Goal: Navigation & Orientation: Understand site structure

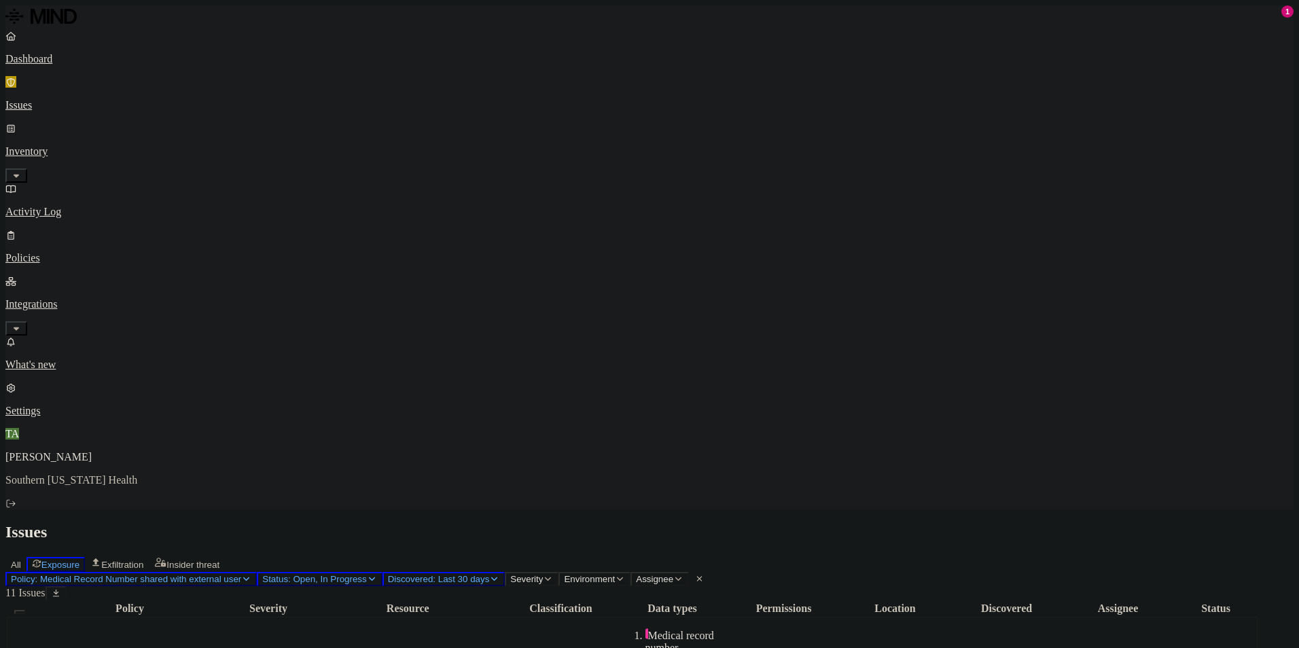
scroll to position [68, 0]
click at [78, 64] on p "Dashboard" at bounding box center [649, 59] width 1288 height 12
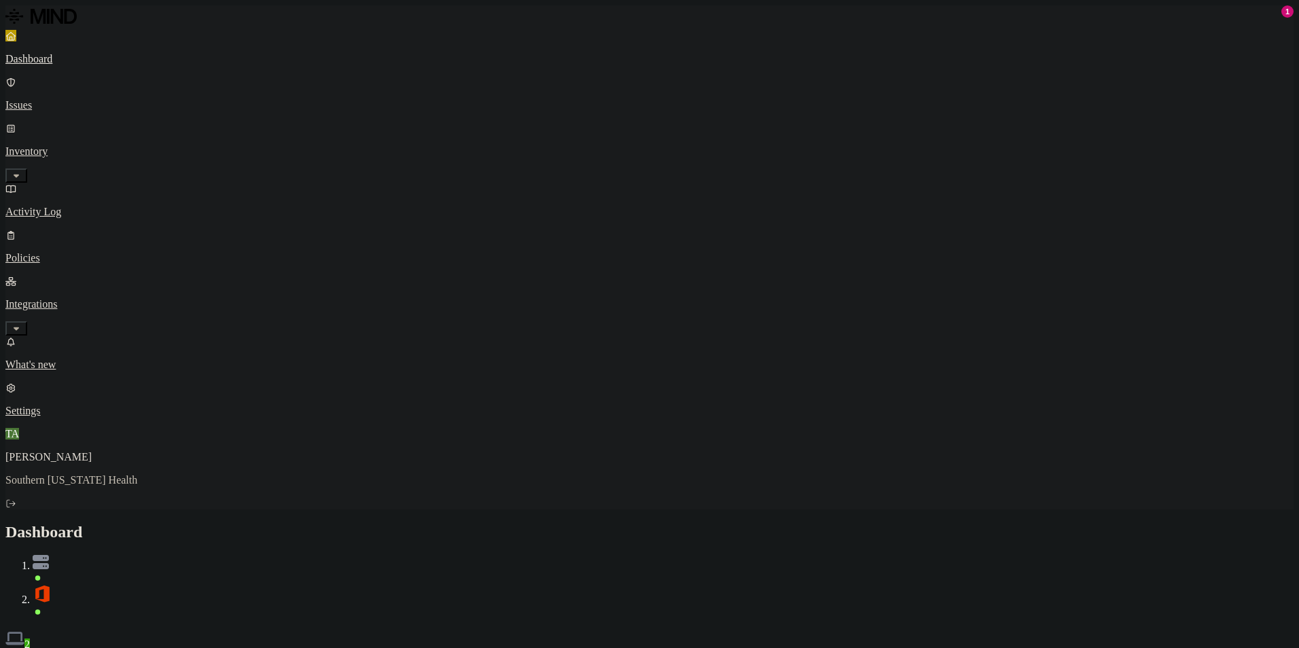
click at [1020, 647] on div "Discovery Detection Prevention" at bounding box center [649, 658] width 1288 height 14
click at [678, 523] on div "Dashboard 2" at bounding box center [649, 587] width 1288 height 128
click at [75, 52] on link "Dashboard" at bounding box center [649, 47] width 1288 height 35
click at [579, 647] on div "Discovery Detection Prevention" at bounding box center [649, 658] width 1288 height 14
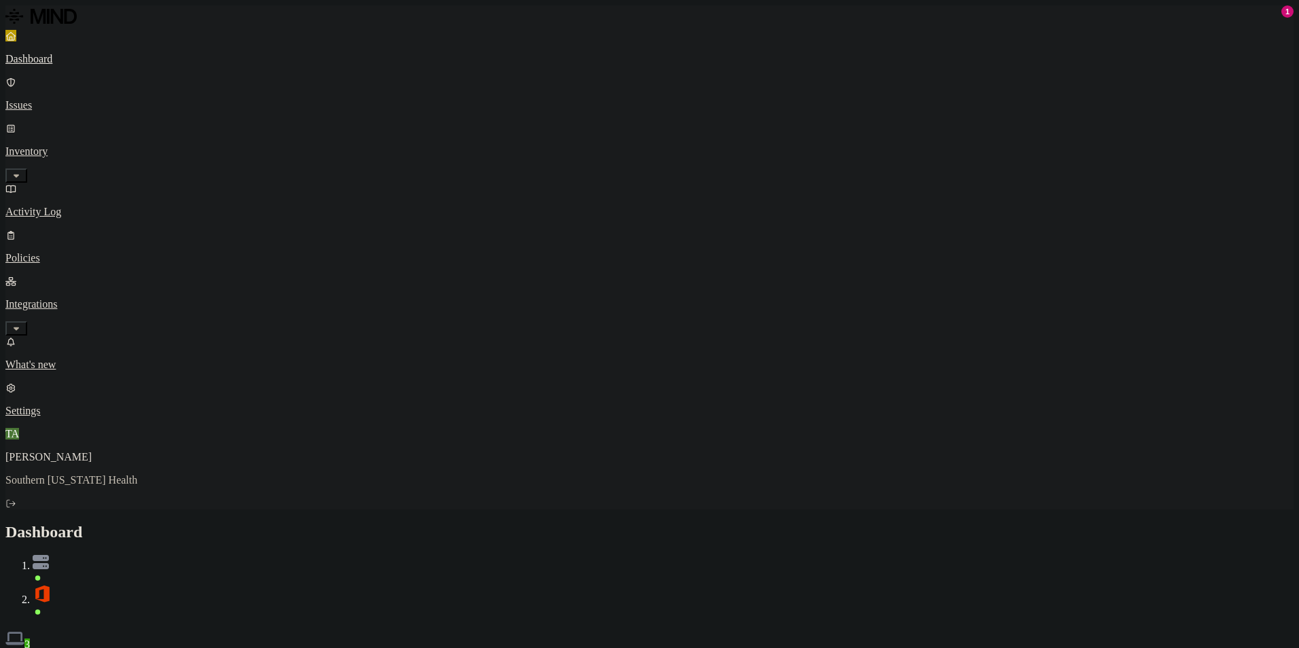
click at [49, 555] on img at bounding box center [41, 562] width 16 height 14
click at [1218, 594] on span at bounding box center [663, 606] width 1261 height 24
click at [105, 647] on button "Detection" at bounding box center [80, 658] width 49 height 14
drag, startPoint x: 192, startPoint y: 47, endPoint x: 176, endPoint y: 51, distance: 16.8
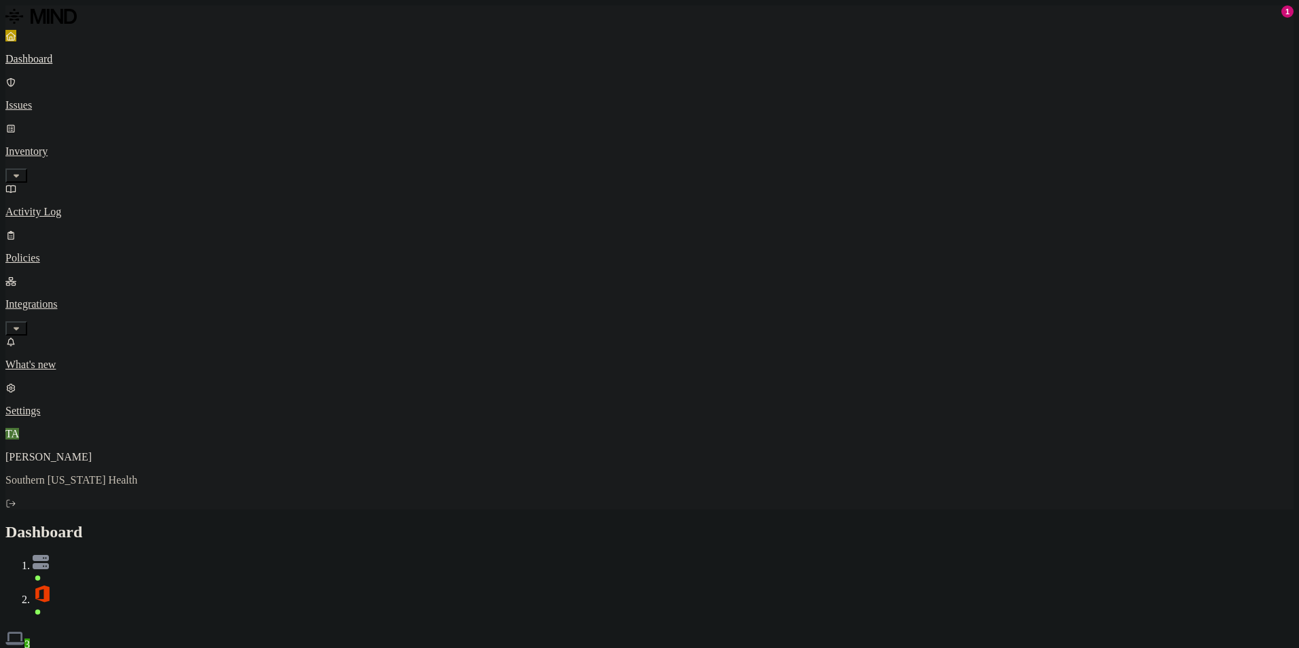
click at [56, 647] on button "Discovery" at bounding box center [30, 658] width 51 height 14
drag, startPoint x: 58, startPoint y: 105, endPoint x: 70, endPoint y: 142, distance: 39.3
click at [58, 145] on p "Inventory" at bounding box center [649, 151] width 1288 height 12
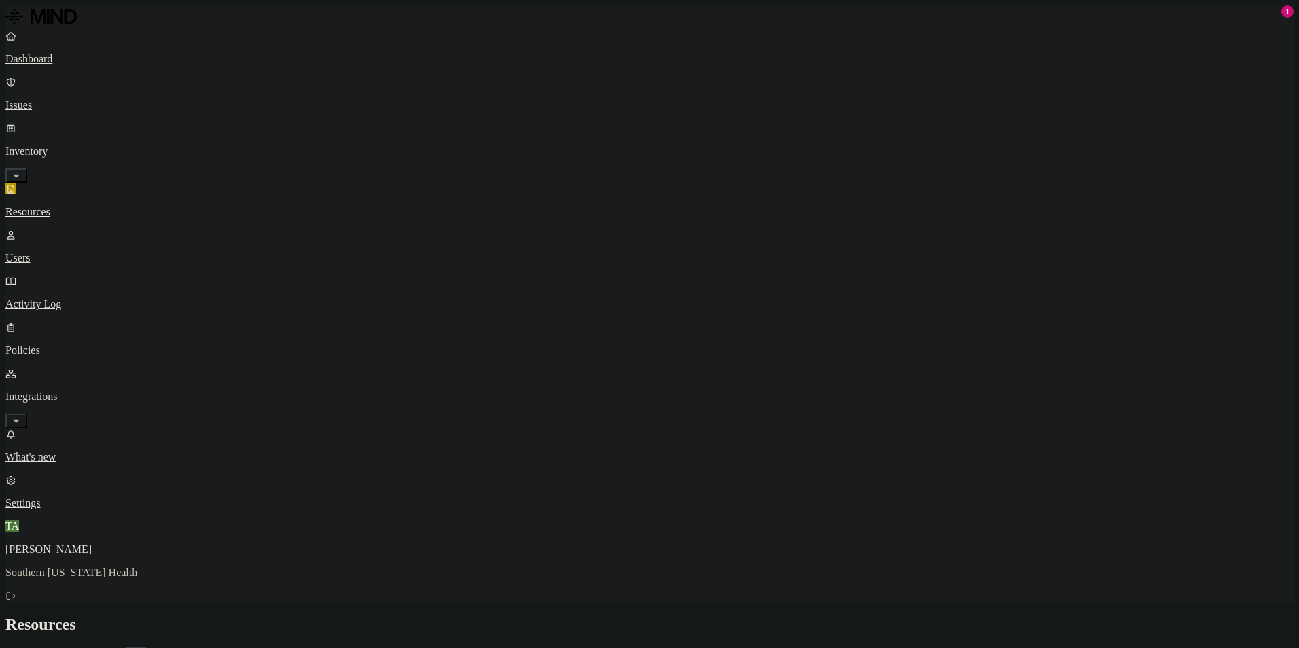
click at [70, 145] on p "Inventory" at bounding box center [649, 151] width 1288 height 12
drag, startPoint x: 60, startPoint y: 228, endPoint x: 79, endPoint y: 262, distance: 38.6
click at [61, 391] on p "Integrations" at bounding box center [649, 397] width 1288 height 12
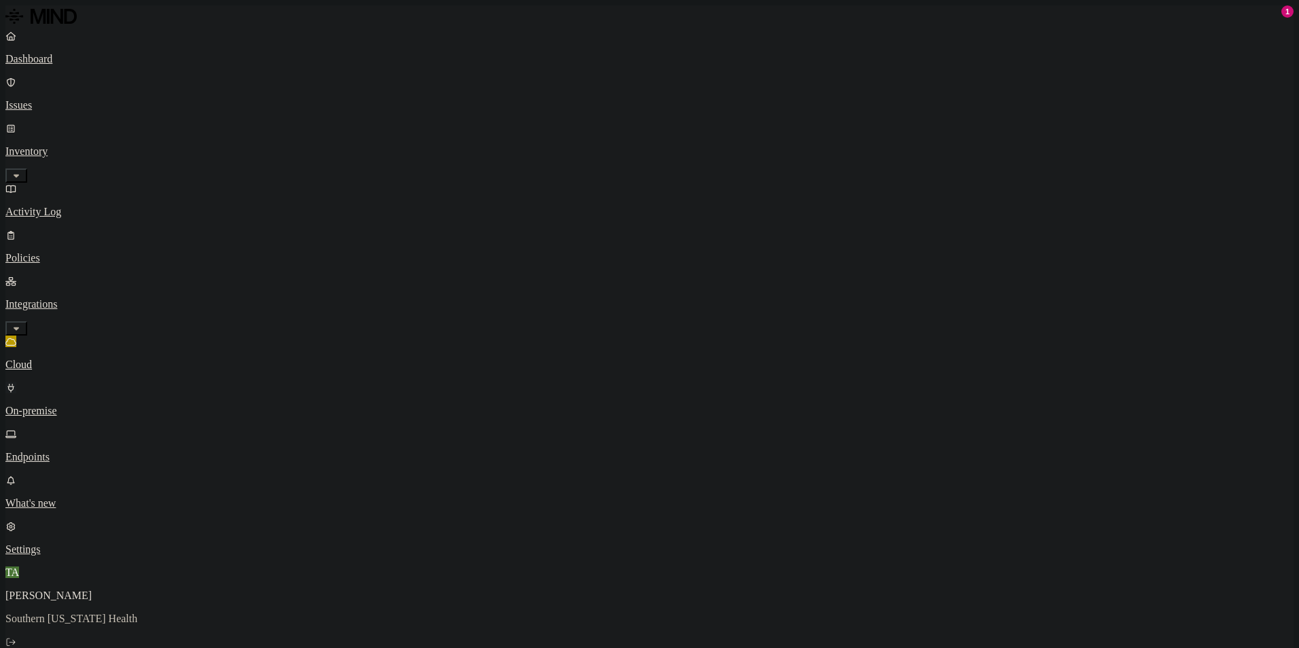
click at [82, 405] on p "On-premise" at bounding box center [649, 411] width 1288 height 12
click at [92, 451] on p "Endpoints" at bounding box center [649, 457] width 1288 height 12
click at [89, 405] on p "On-premise" at bounding box center [649, 411] width 1288 height 12
click at [66, 99] on p "Issues" at bounding box center [649, 105] width 1288 height 12
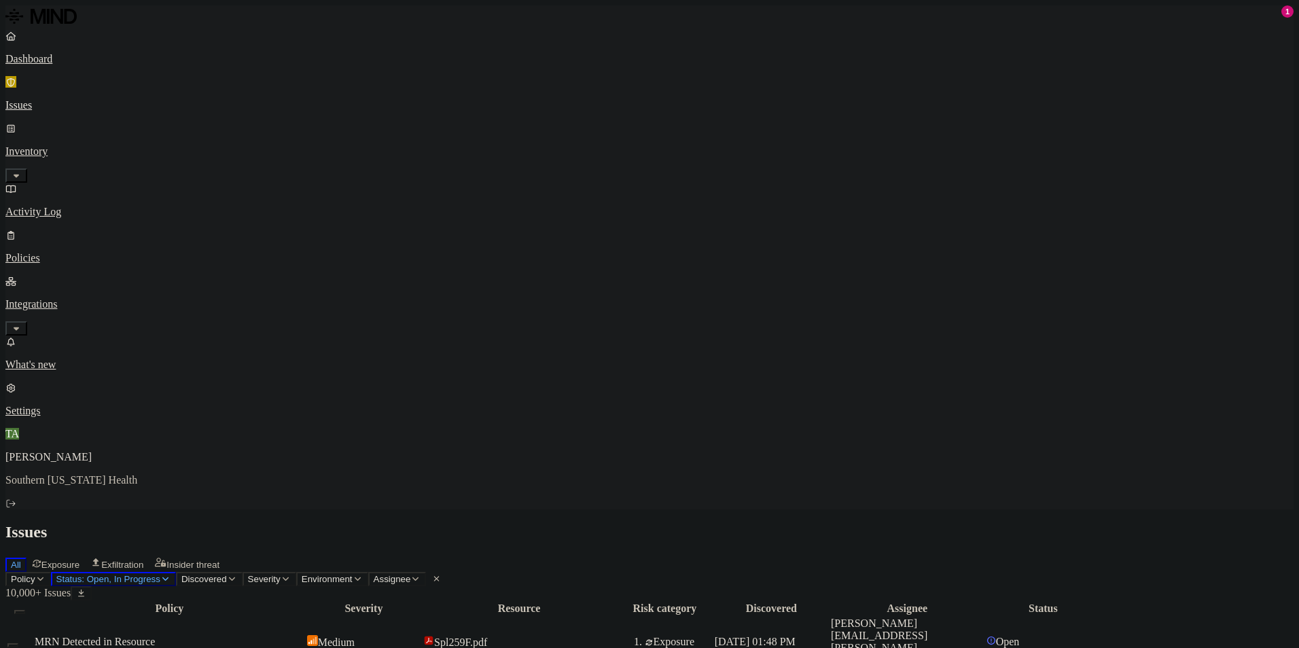
click at [69, 54] on p "Dashboard" at bounding box center [649, 59] width 1288 height 12
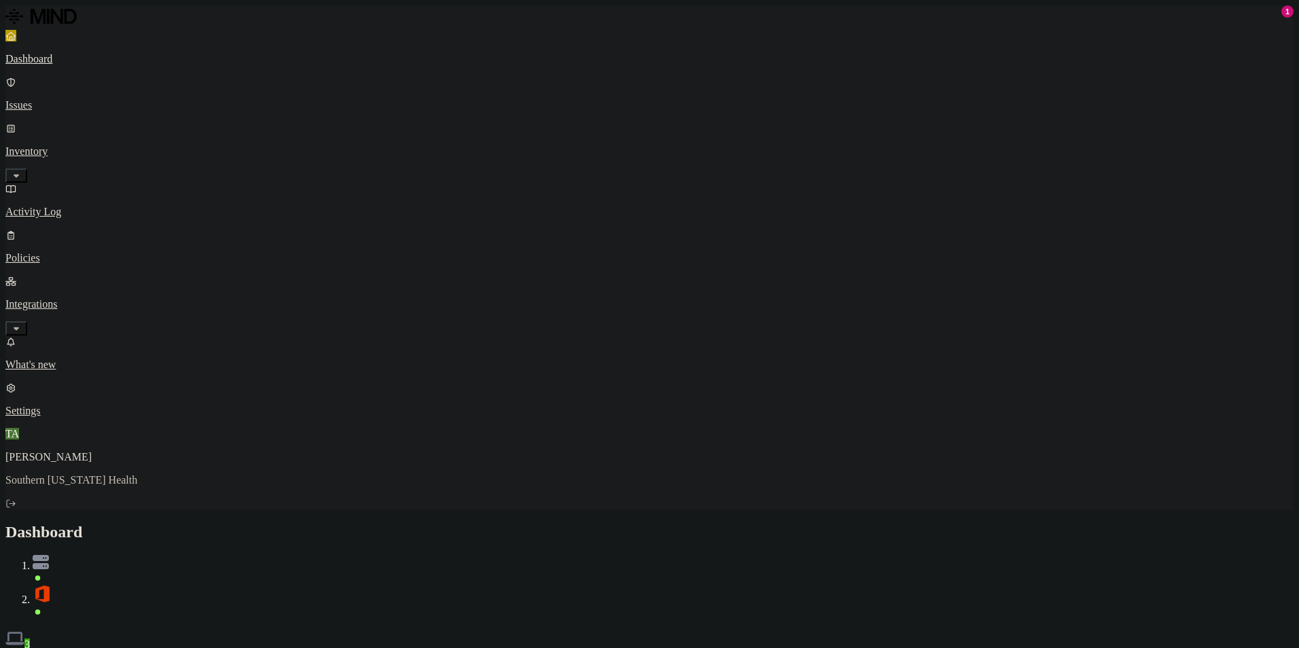
click at [105, 647] on button "Detection" at bounding box center [80, 658] width 49 height 14
click at [651, 647] on div "Discovery Detection Prevention" at bounding box center [649, 658] width 1288 height 14
click at [690, 647] on div "Discovery Detection Prevention" at bounding box center [649, 658] width 1288 height 14
drag, startPoint x: 84, startPoint y: 80, endPoint x: 64, endPoint y: 103, distance: 30.4
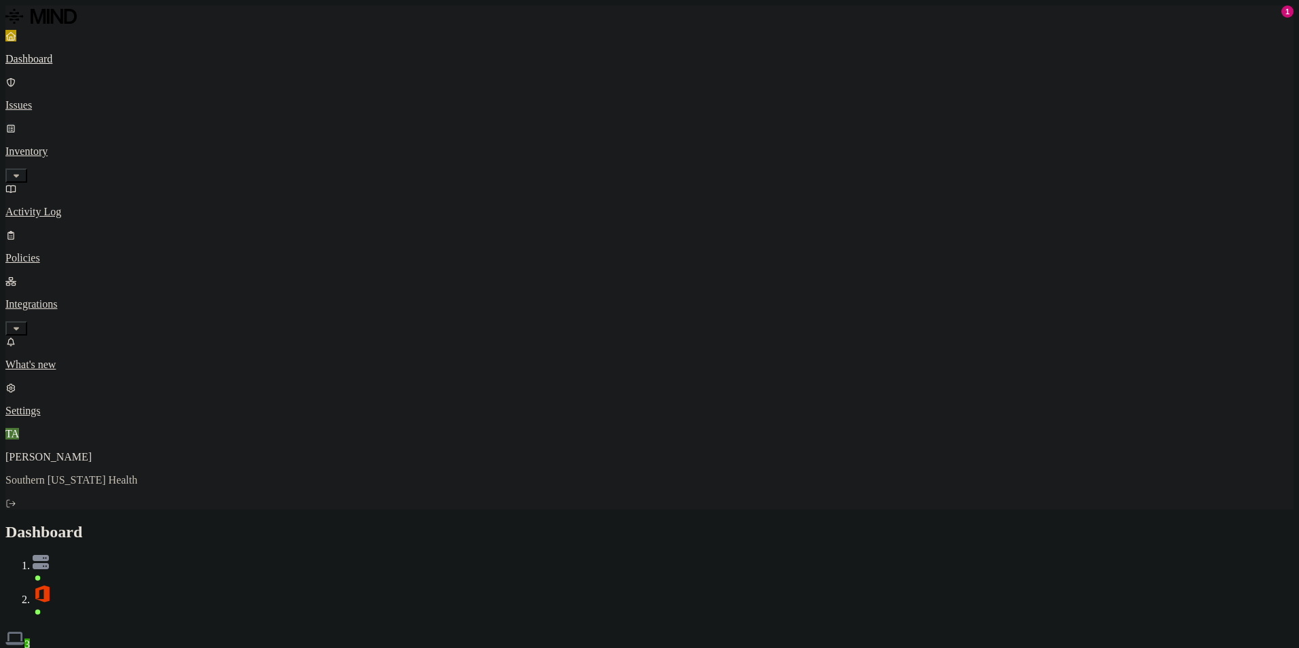
click at [84, 99] on p "Issues" at bounding box center [649, 105] width 1288 height 12
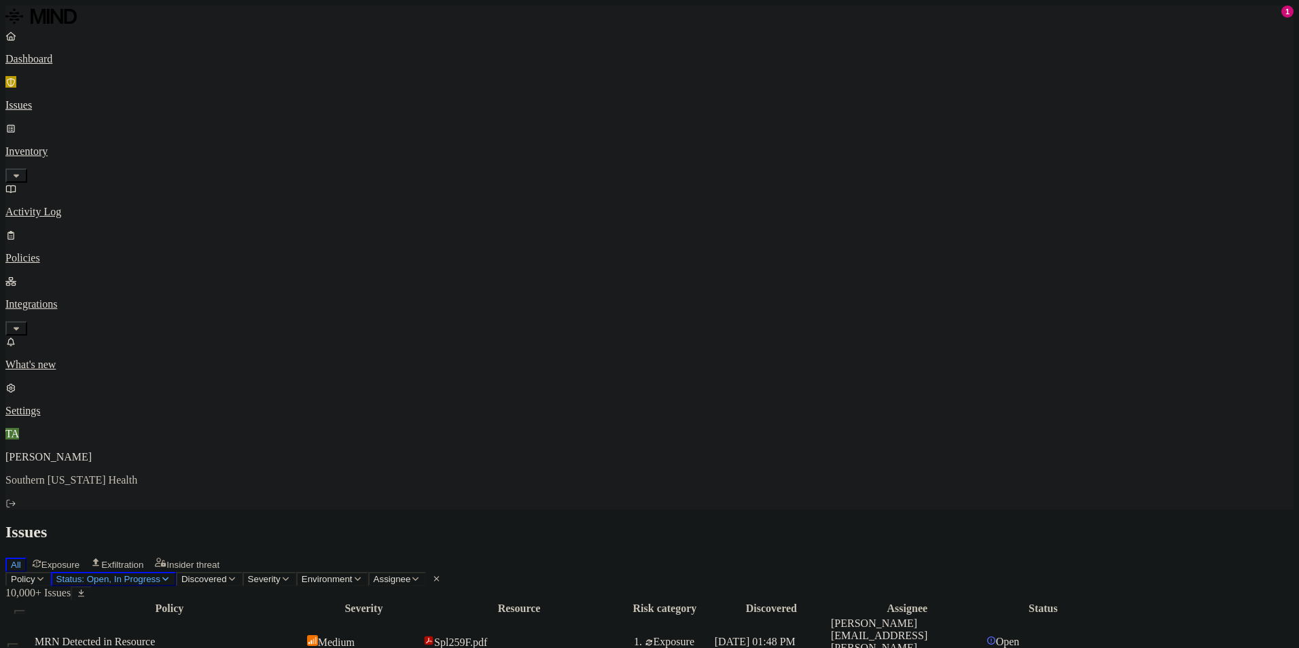
click at [62, 145] on p "Inventory" at bounding box center [649, 151] width 1288 height 12
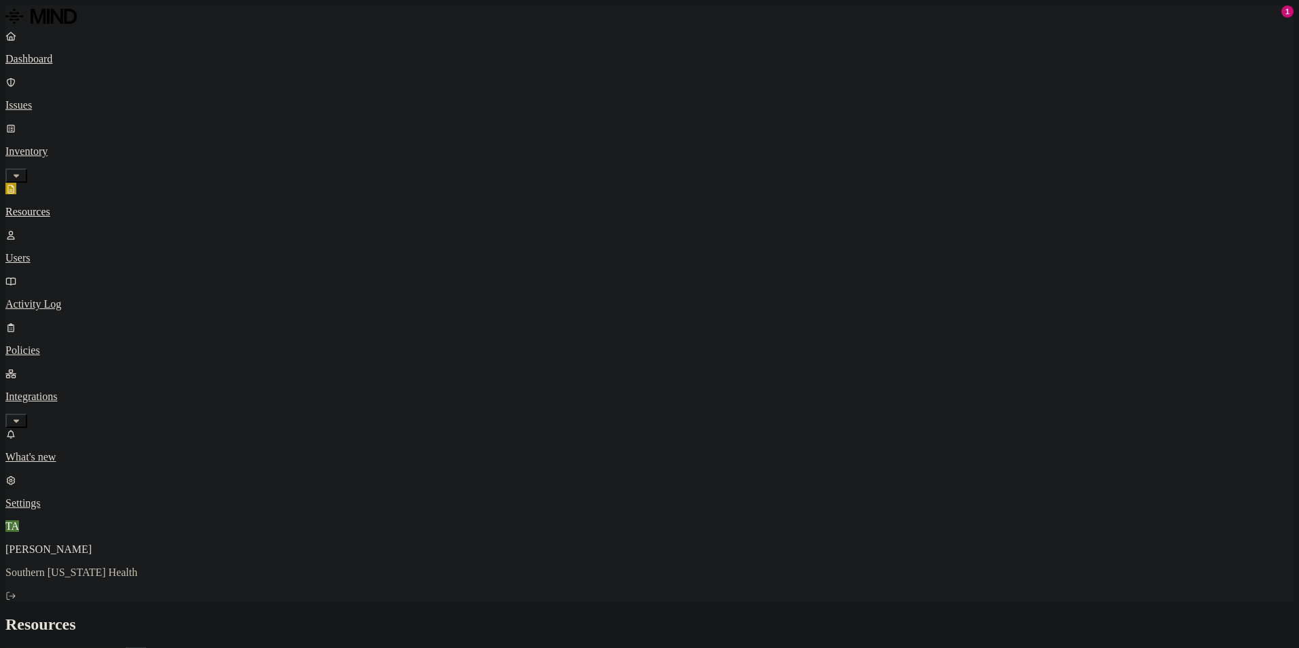
click at [72, 65] on link "Dashboard" at bounding box center [649, 47] width 1288 height 35
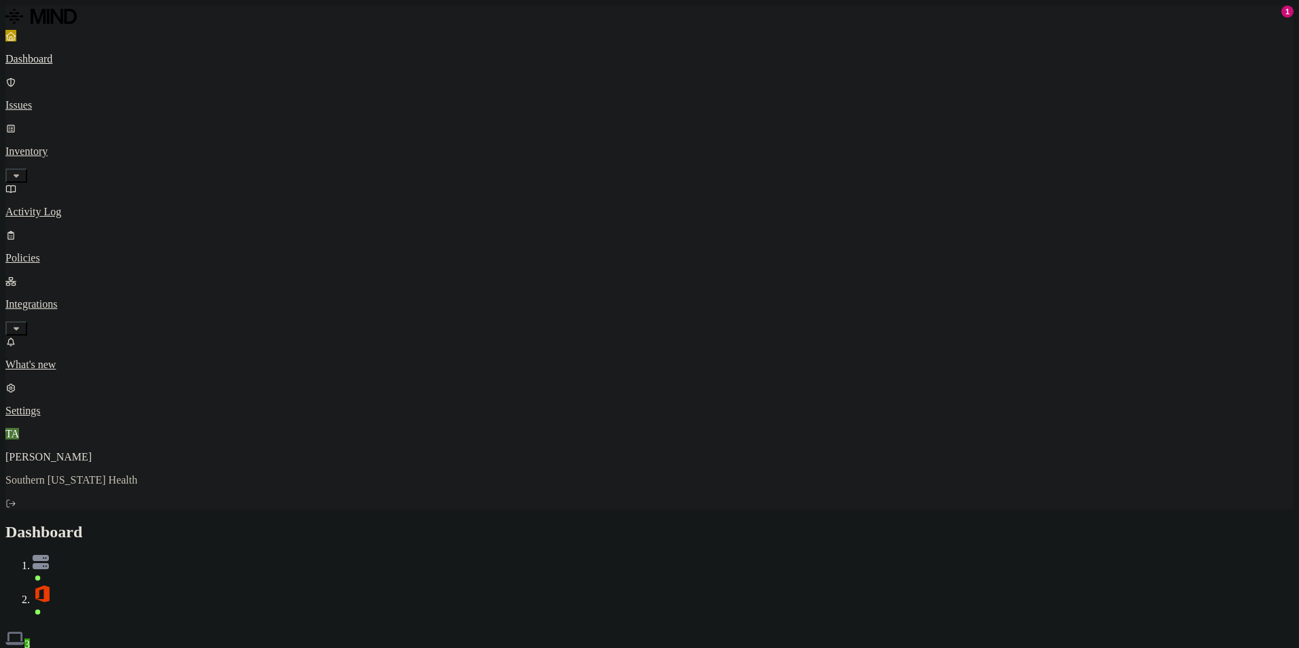
click at [464, 523] on div "Dashboard 3" at bounding box center [649, 587] width 1288 height 128
drag, startPoint x: 59, startPoint y: 109, endPoint x: 57, endPoint y: 137, distance: 27.9
click at [59, 145] on p "Inventory" at bounding box center [649, 151] width 1288 height 12
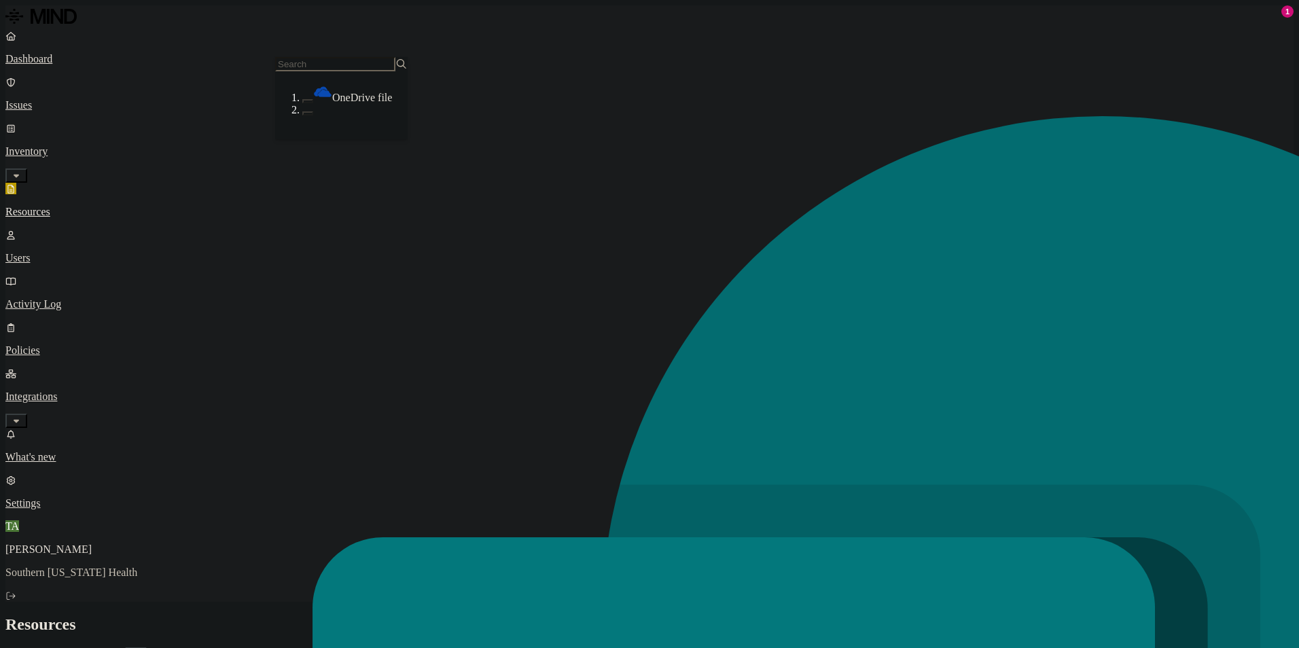
click at [62, 99] on p "Issues" at bounding box center [649, 105] width 1288 height 12
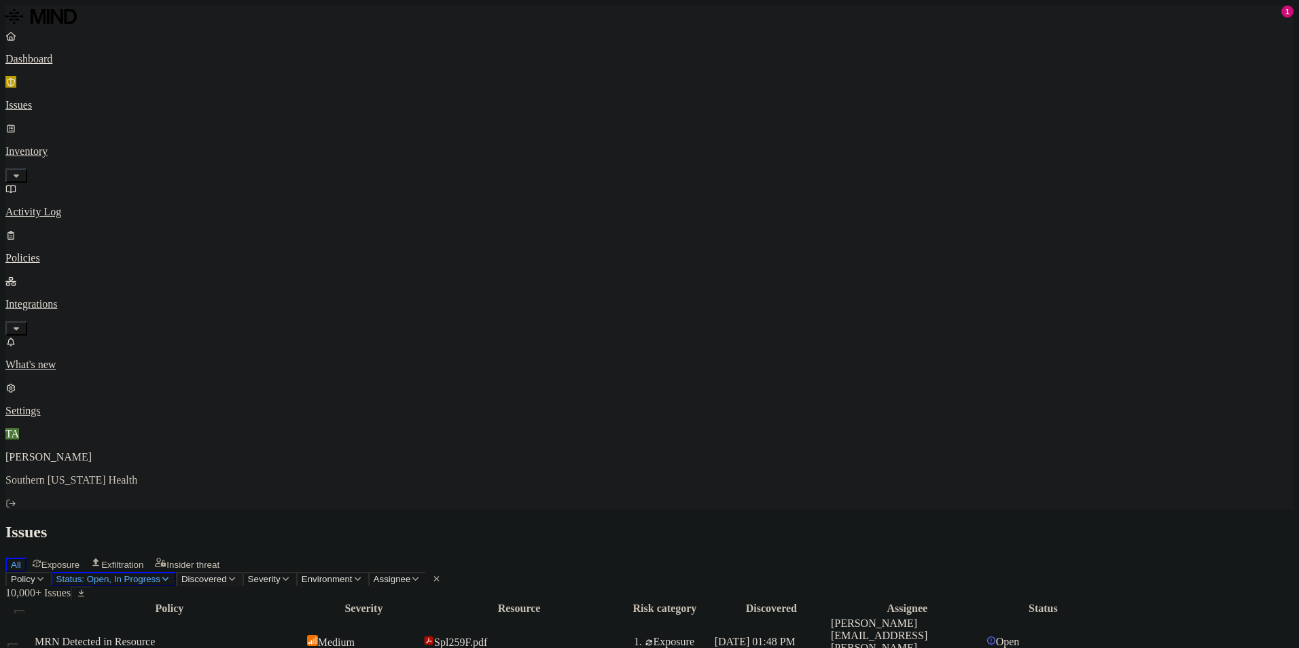
click at [227, 574] on span "Discovered" at bounding box center [204, 579] width 46 height 10
click at [281, 574] on span "Severity" at bounding box center [264, 579] width 33 height 10
click at [368, 572] on button "Environment" at bounding box center [332, 579] width 72 height 14
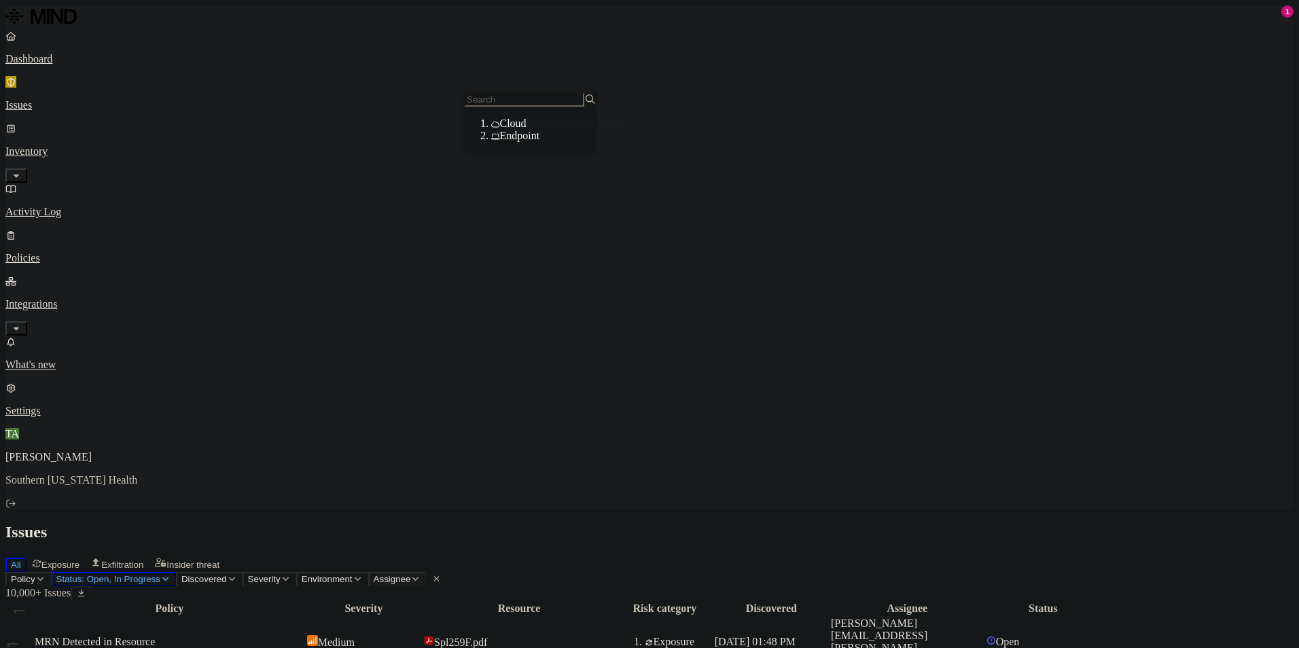
click at [411, 574] on span "Assignee" at bounding box center [392, 579] width 37 height 10
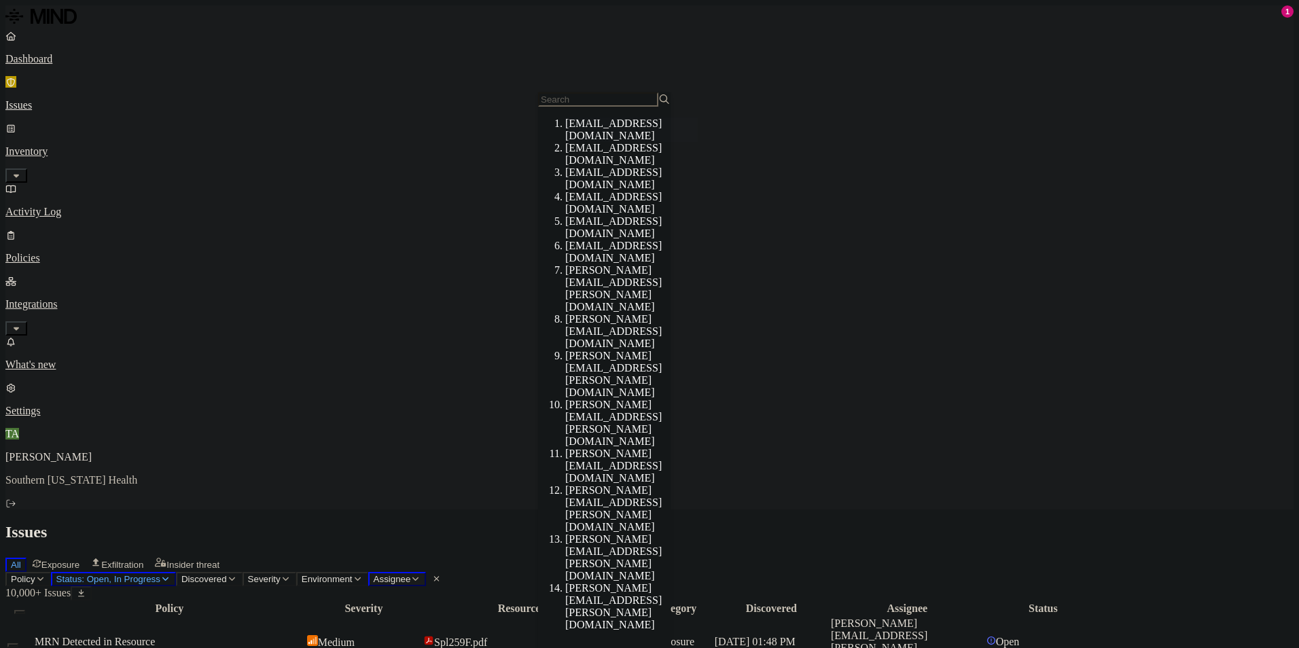
click at [411, 574] on span "Assignee" at bounding box center [392, 579] width 37 height 10
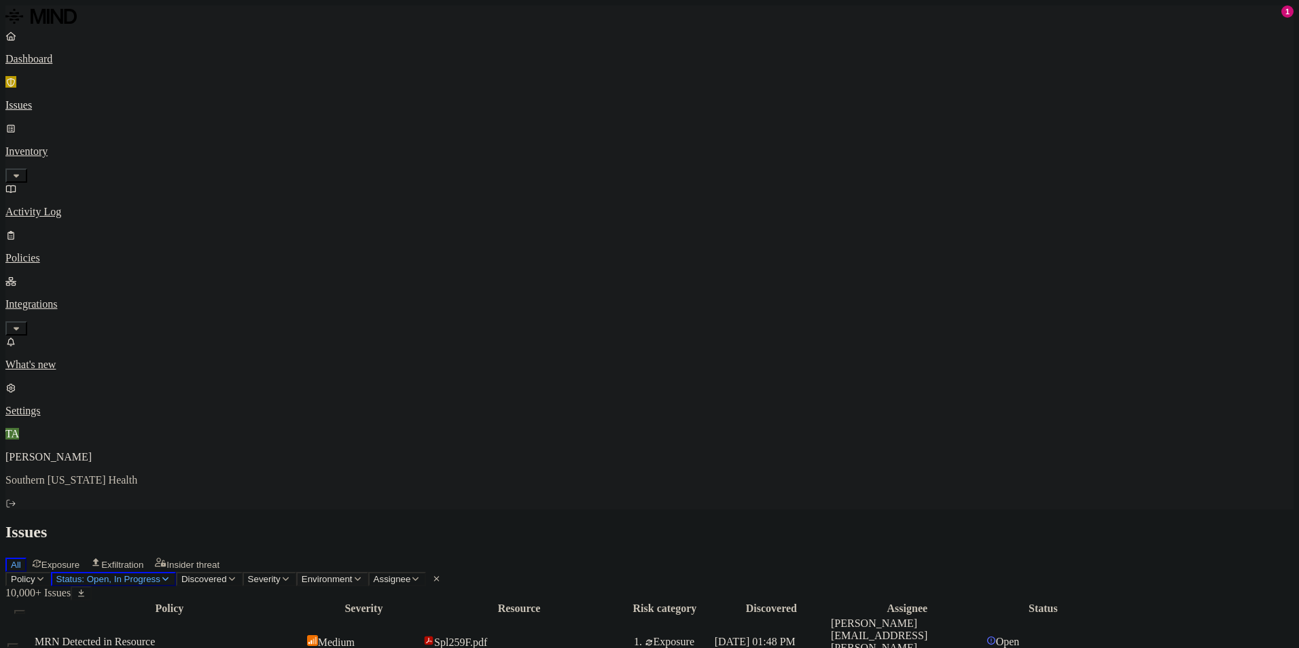
click at [353, 574] on span "Environment" at bounding box center [327, 579] width 51 height 10
click at [571, 523] on h2 "Issues" at bounding box center [649, 532] width 1288 height 18
click at [171, 575] on icon "button" at bounding box center [165, 579] width 10 height 8
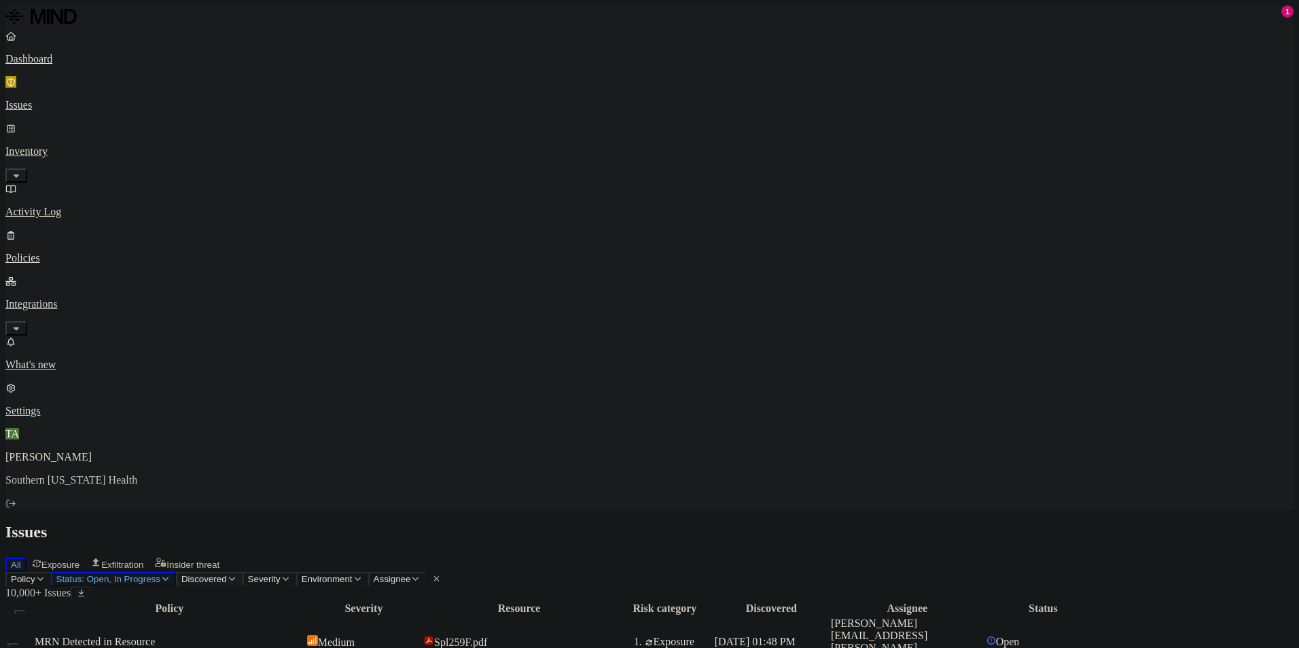
click at [227, 574] on span "Discovered" at bounding box center [204, 579] width 46 height 10
click at [281, 574] on span "Severity" at bounding box center [264, 579] width 33 height 10
click at [353, 574] on span "Environment" at bounding box center [327, 579] width 51 height 10
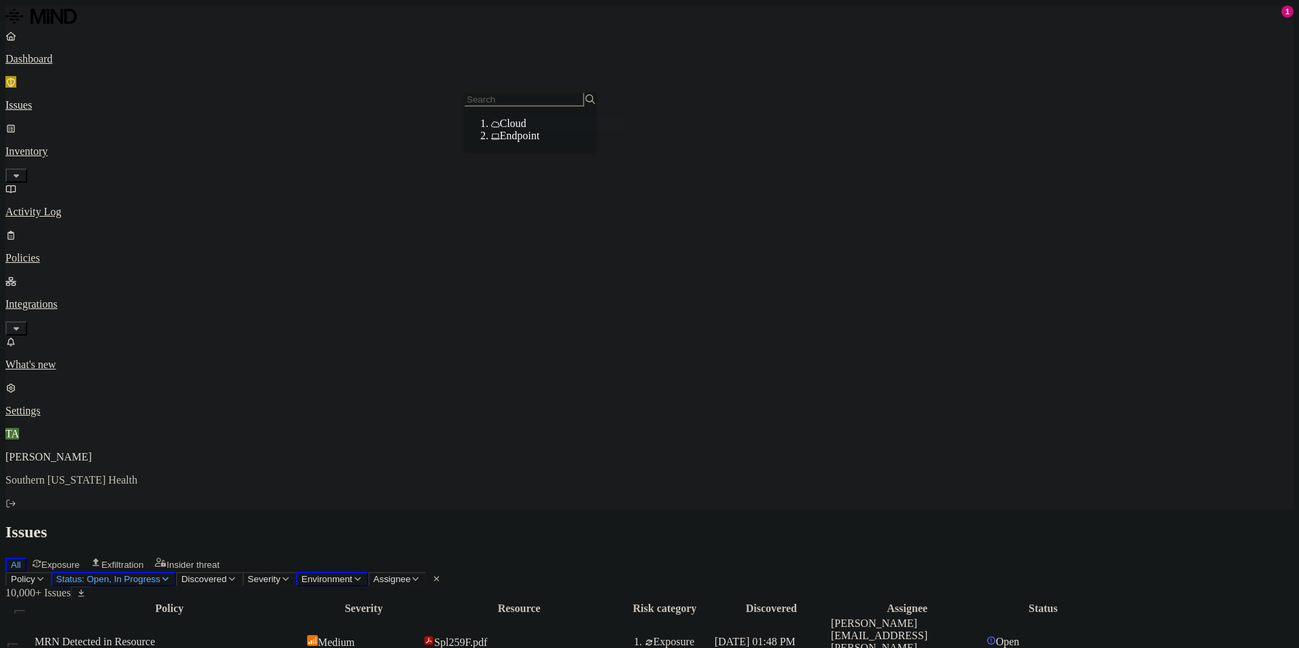
click at [43, 298] on p "Integrations" at bounding box center [649, 304] width 1288 height 12
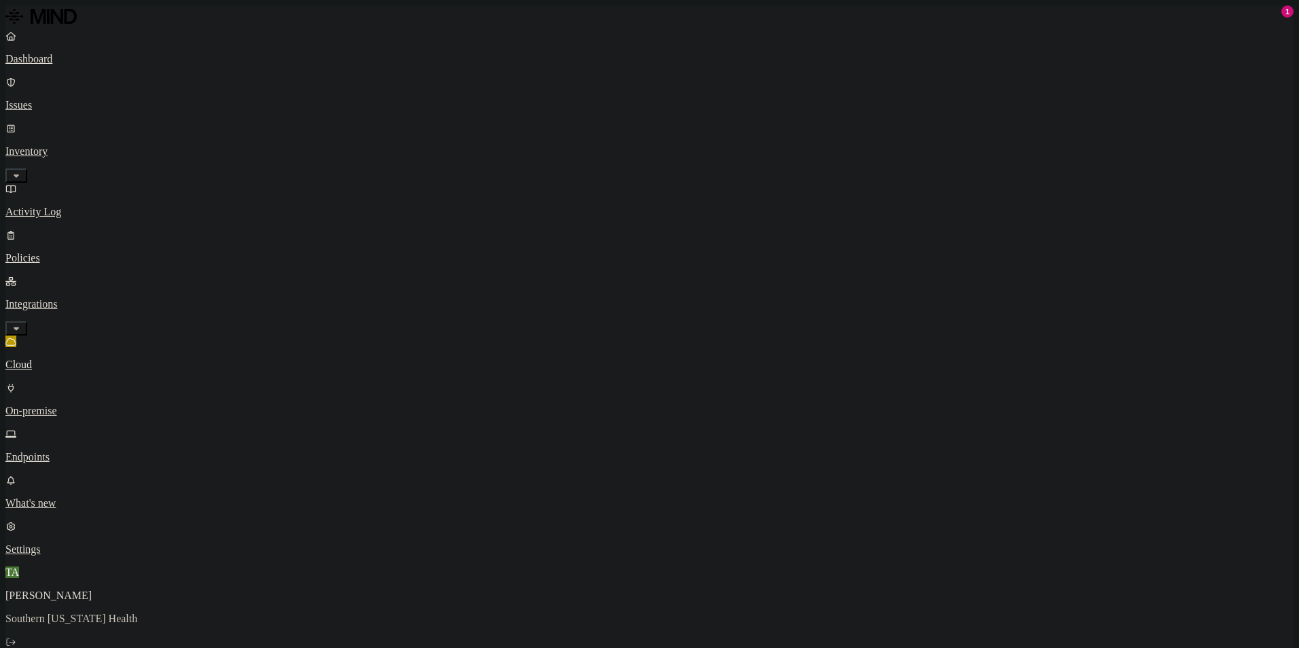
click at [46, 298] on p "Integrations" at bounding box center [649, 304] width 1288 height 12
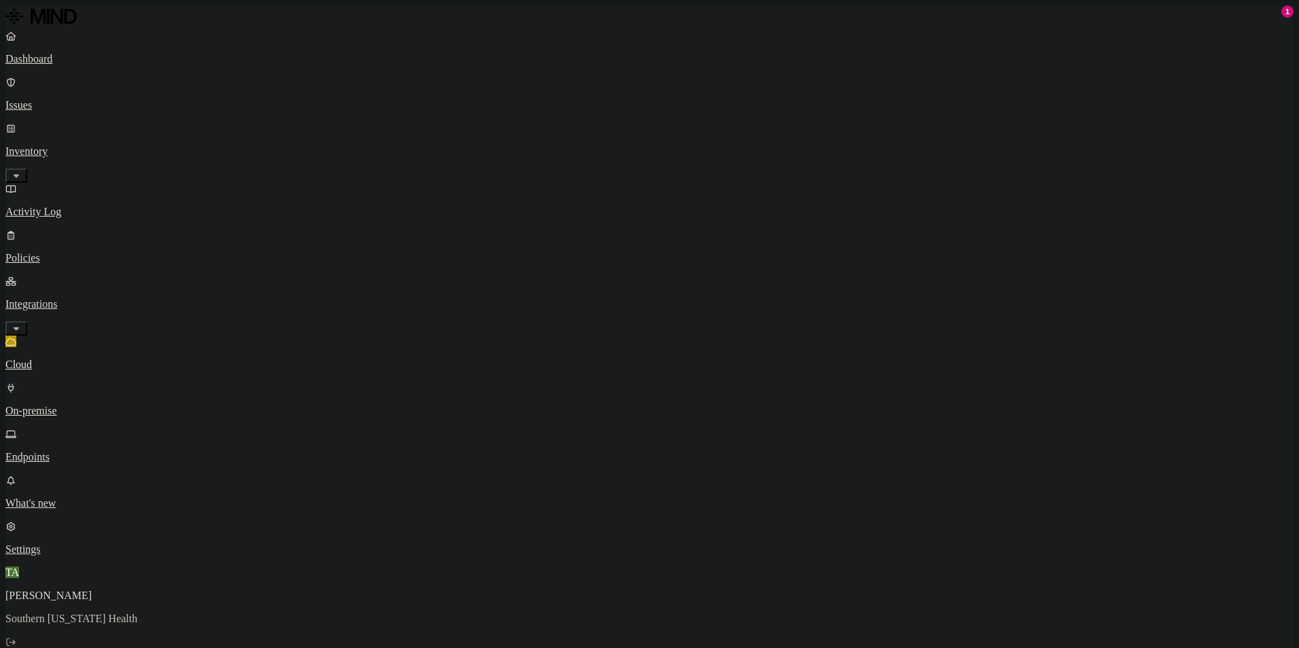
click at [63, 405] on p "On-premise" at bounding box center [649, 411] width 1288 height 12
click at [56, 275] on link "Integrations" at bounding box center [649, 304] width 1288 height 58
click at [58, 252] on p "Policies" at bounding box center [649, 258] width 1288 height 12
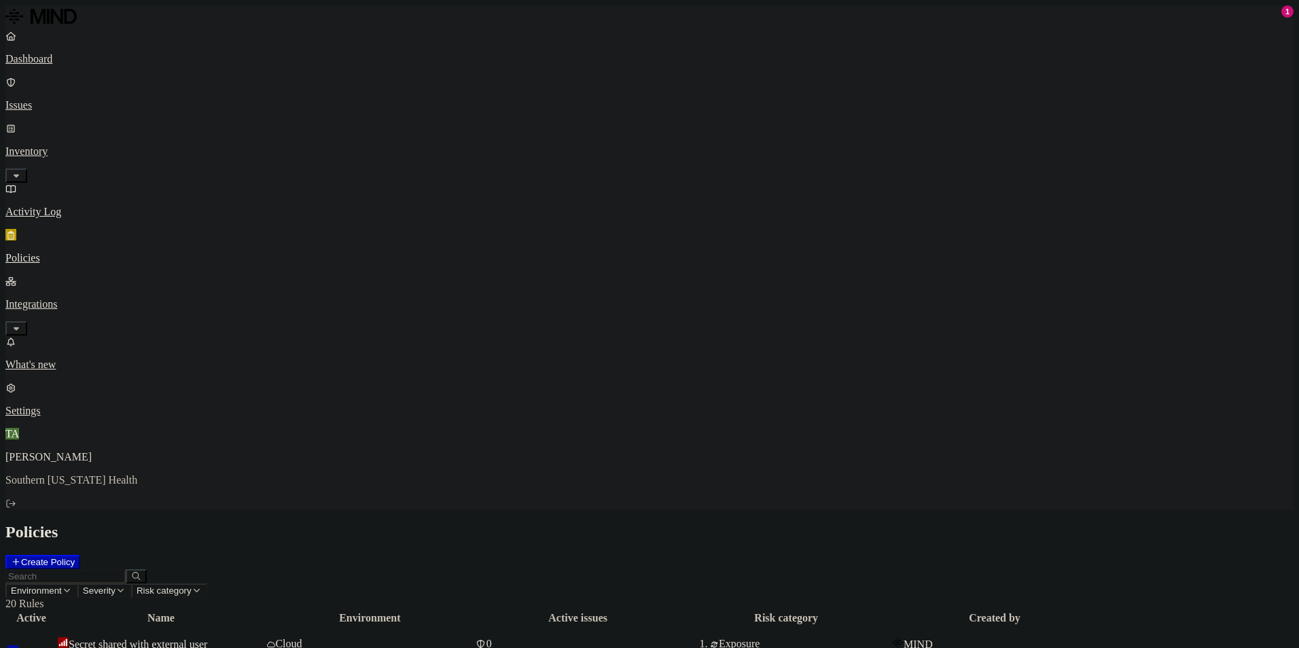
click at [63, 206] on p "Activity Log" at bounding box center [649, 212] width 1288 height 12
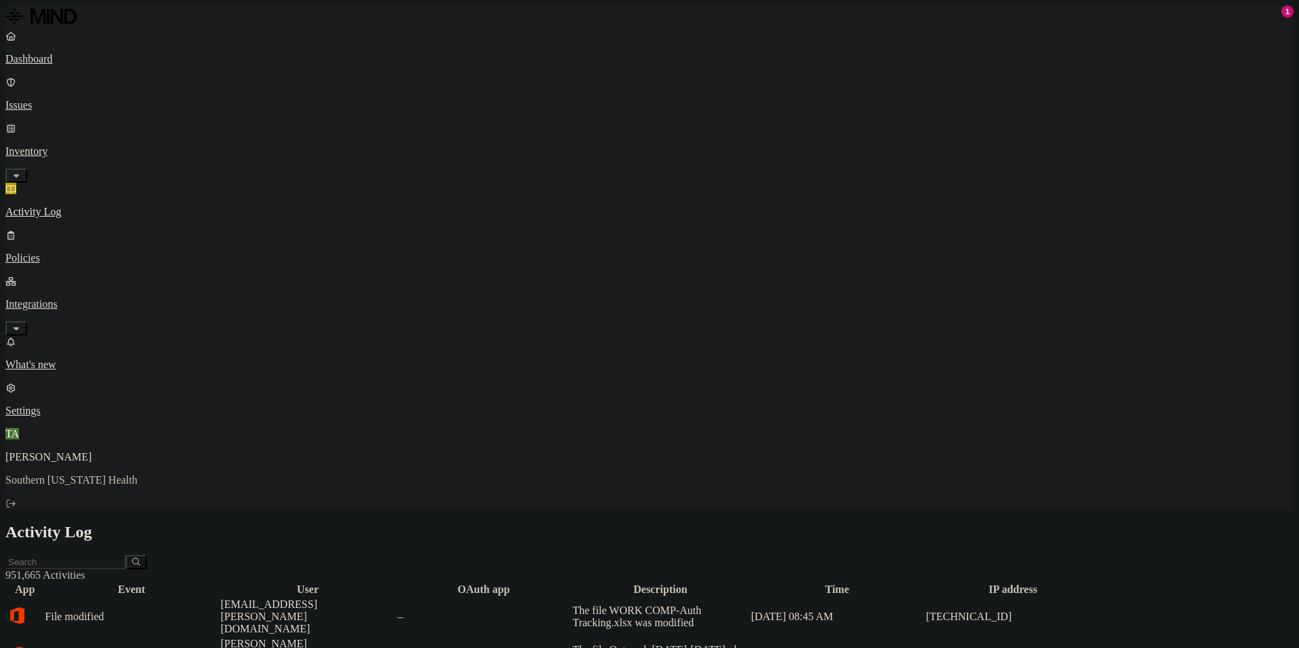
click at [60, 145] on p "Inventory" at bounding box center [649, 151] width 1288 height 12
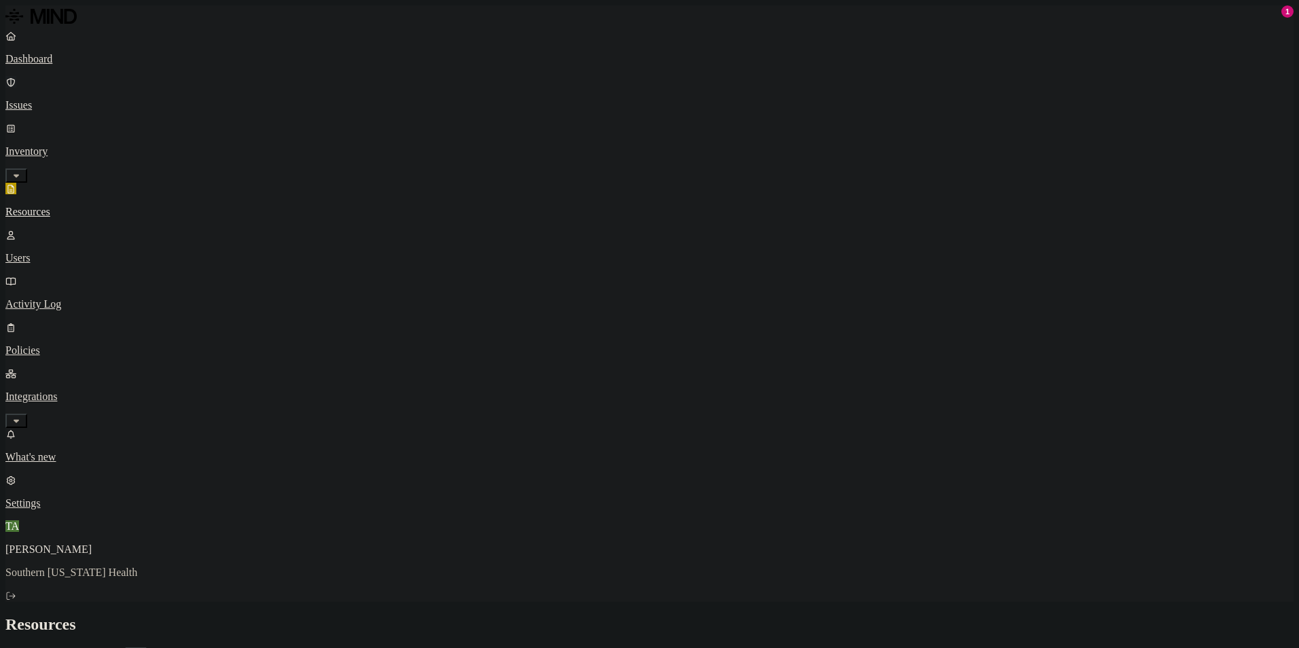
click at [49, 99] on p "Issues" at bounding box center [649, 105] width 1288 height 12
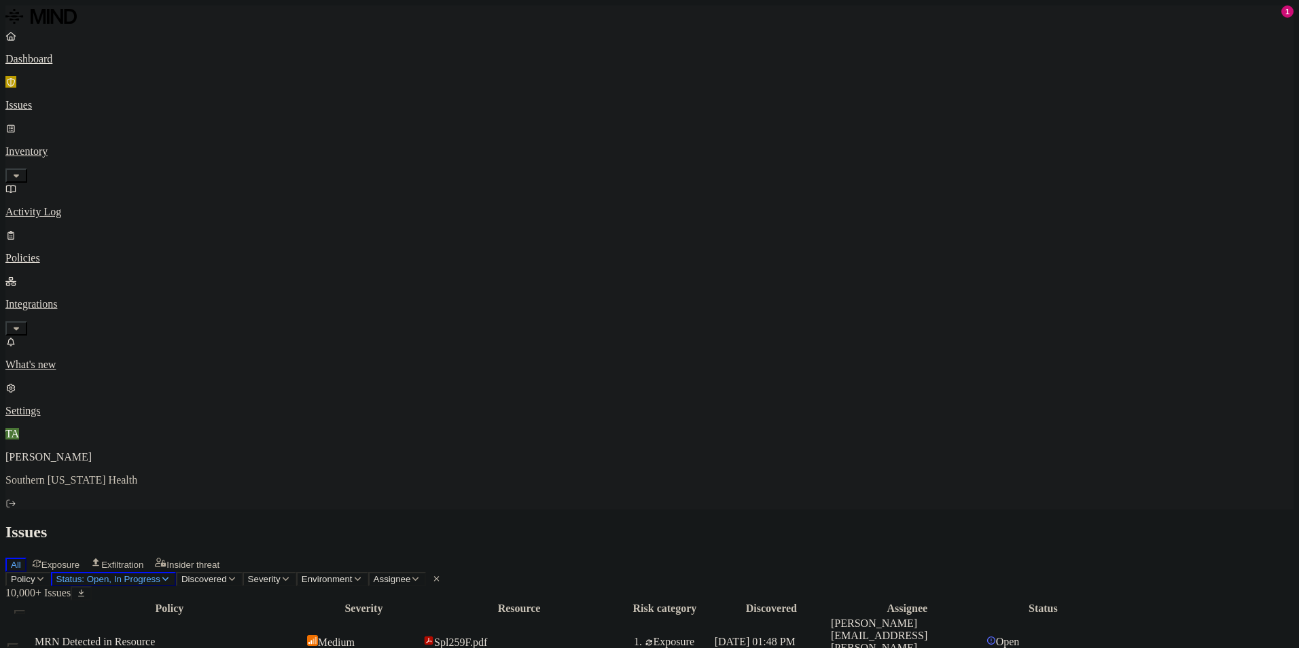
click at [79, 64] on p "Dashboard" at bounding box center [649, 59] width 1288 height 12
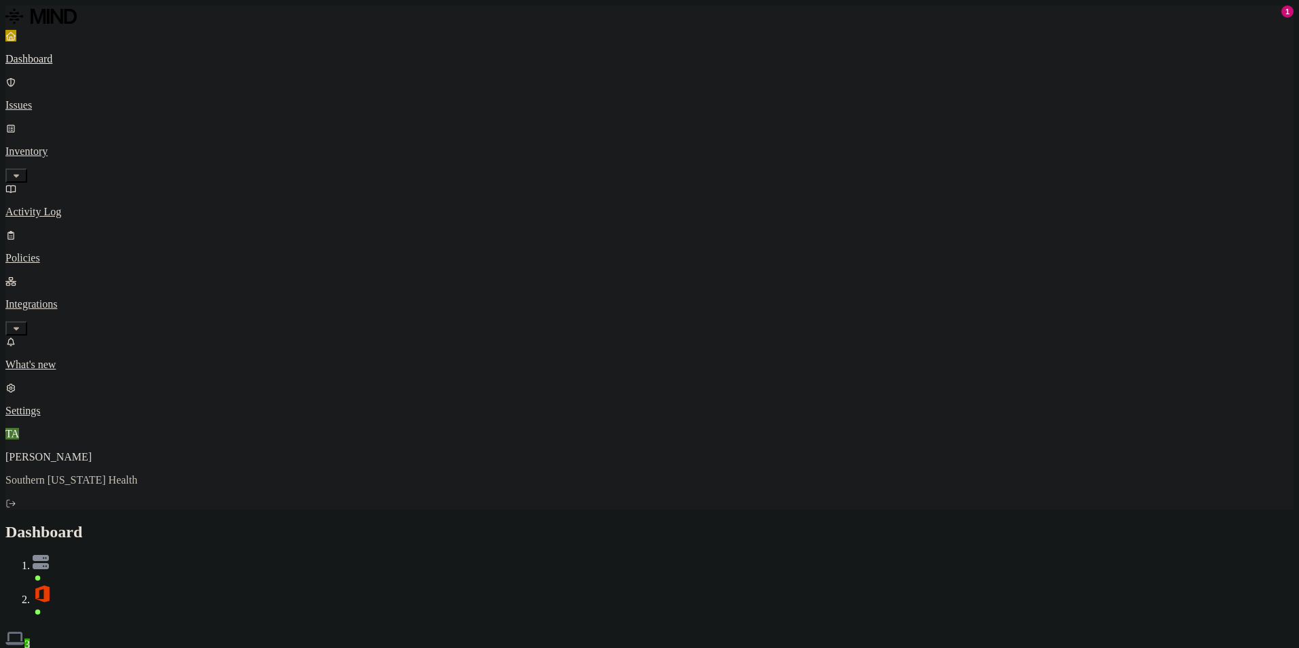
click at [63, 299] on nav "Dashboard Issues Inventory Activity Log Policies Integrations What's new 1 Sett…" at bounding box center [649, 223] width 1288 height 387
click at [73, 371] on p "What's new" at bounding box center [649, 365] width 1288 height 12
click at [954, 647] on div "Discovery Detection Prevention" at bounding box center [649, 658] width 1288 height 14
click at [909, 647] on div "Discovery Detection Prevention" at bounding box center [649, 658] width 1288 height 14
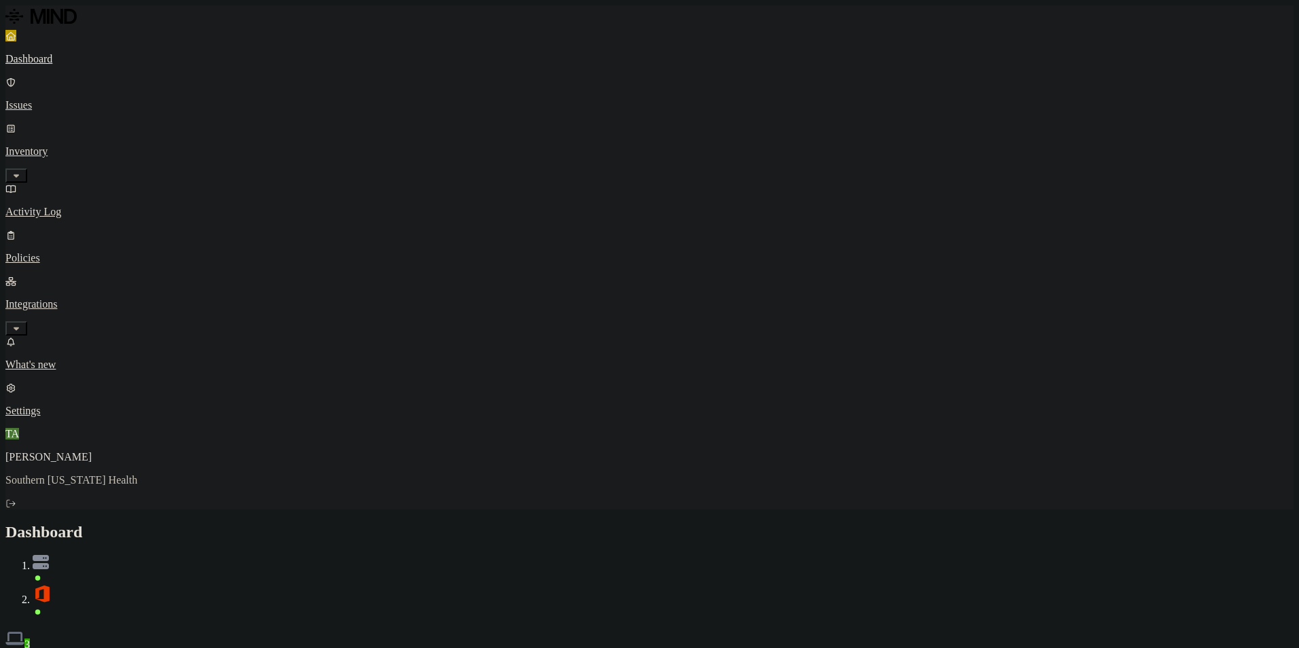
click at [693, 647] on div "Discovery Detection Prevention" at bounding box center [649, 658] width 1288 height 14
